Goal: Obtain resource: Obtain resource

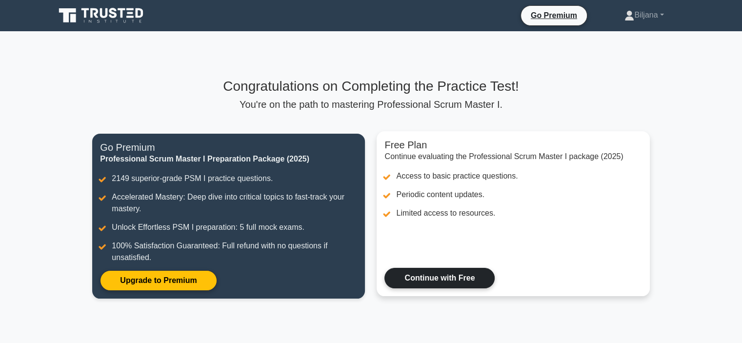
click at [415, 284] on link "Continue with Free" at bounding box center [439, 278] width 110 height 20
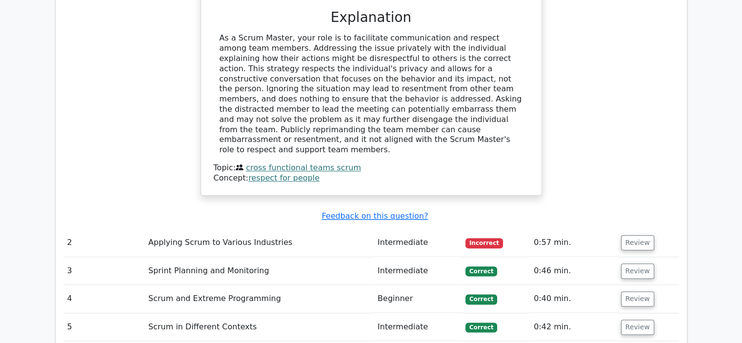
scroll to position [1170, 0]
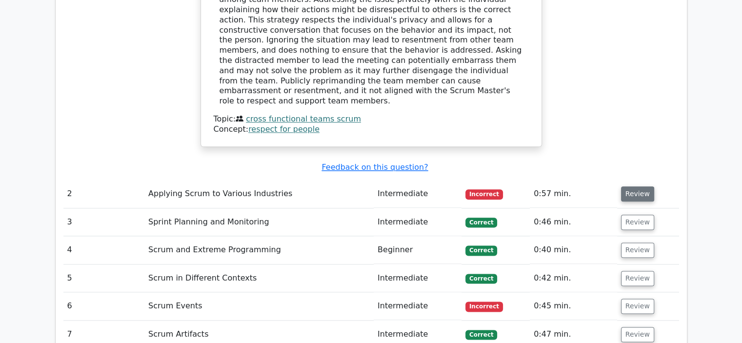
click at [640, 186] on button "Review" at bounding box center [637, 193] width 33 height 15
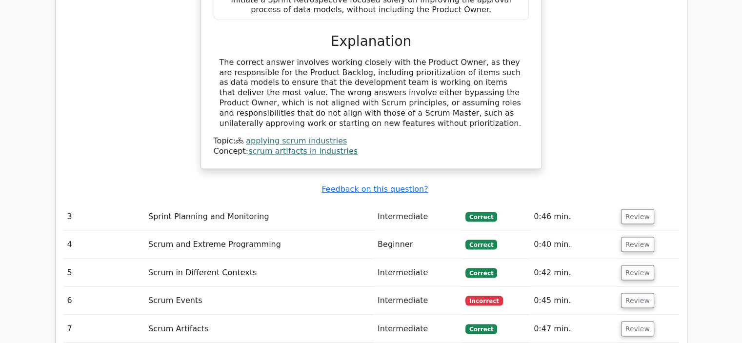
scroll to position [1658, 0]
click at [621, 292] on button "Review" at bounding box center [637, 299] width 33 height 15
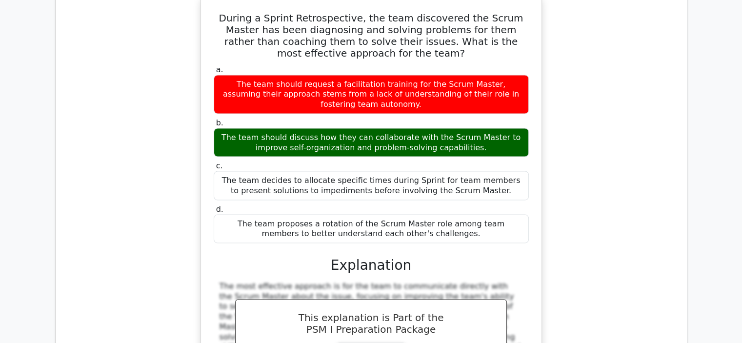
scroll to position [1999, 0]
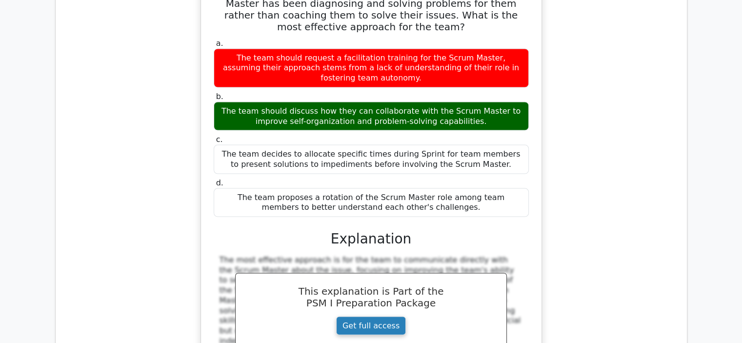
click at [395, 316] on link "Get full access" at bounding box center [371, 325] width 70 height 19
